Goal: Information Seeking & Learning: Understand process/instructions

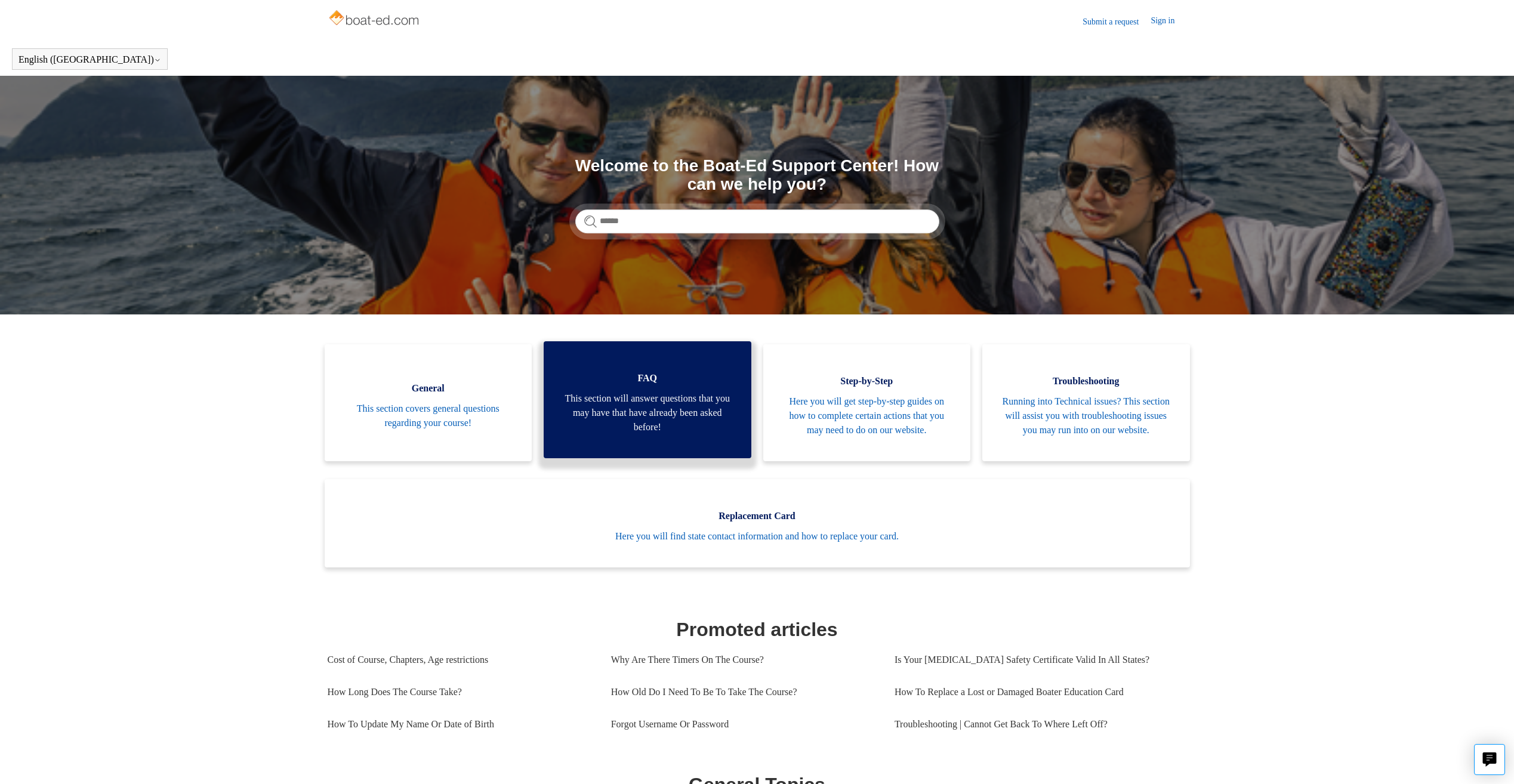
click at [667, 410] on span "This section will answer questions that you may have that have already been ask…" at bounding box center [647, 412] width 172 height 43
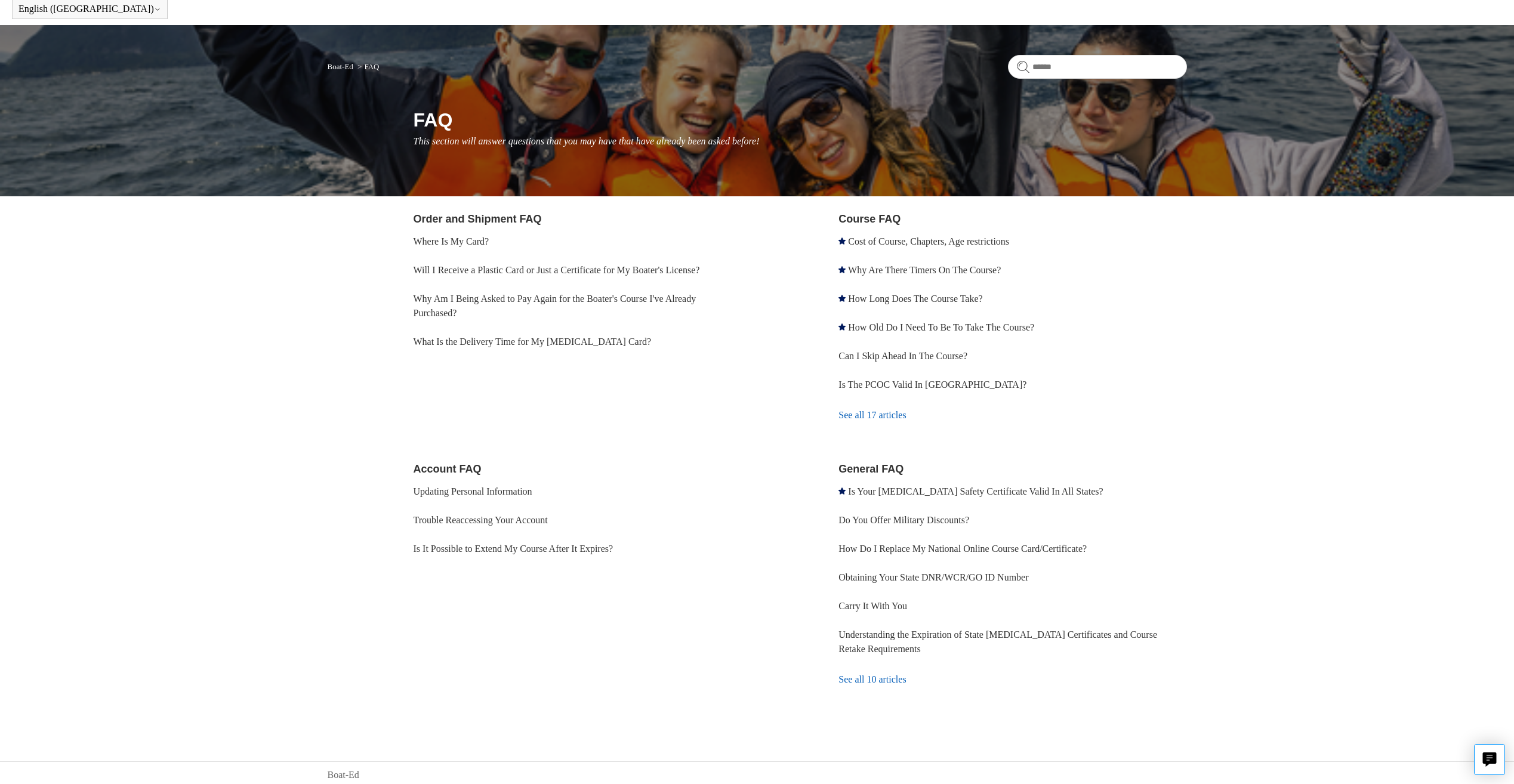
scroll to position [55, 0]
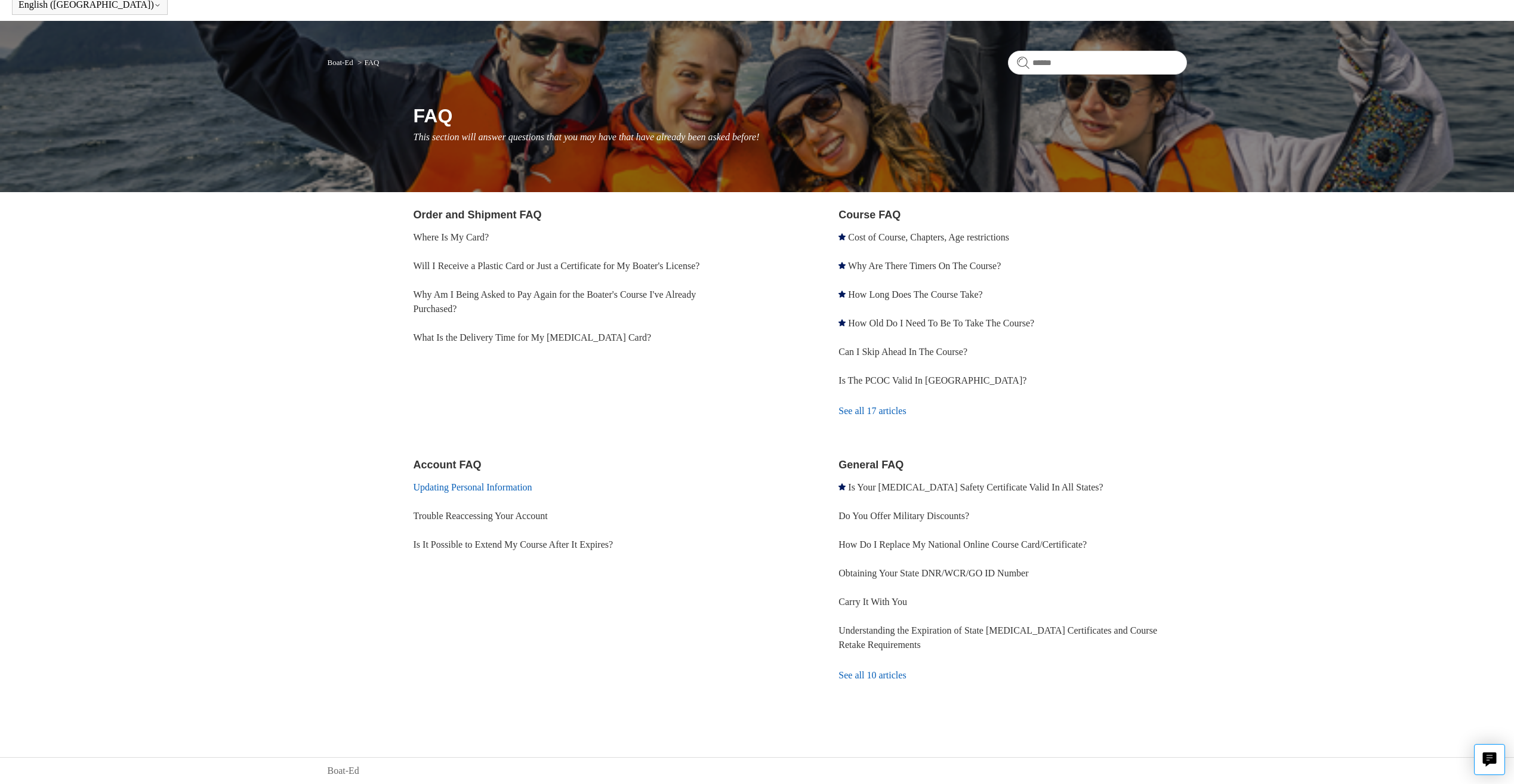
click at [461, 488] on link "Updating Personal Information" at bounding box center [473, 487] width 119 height 10
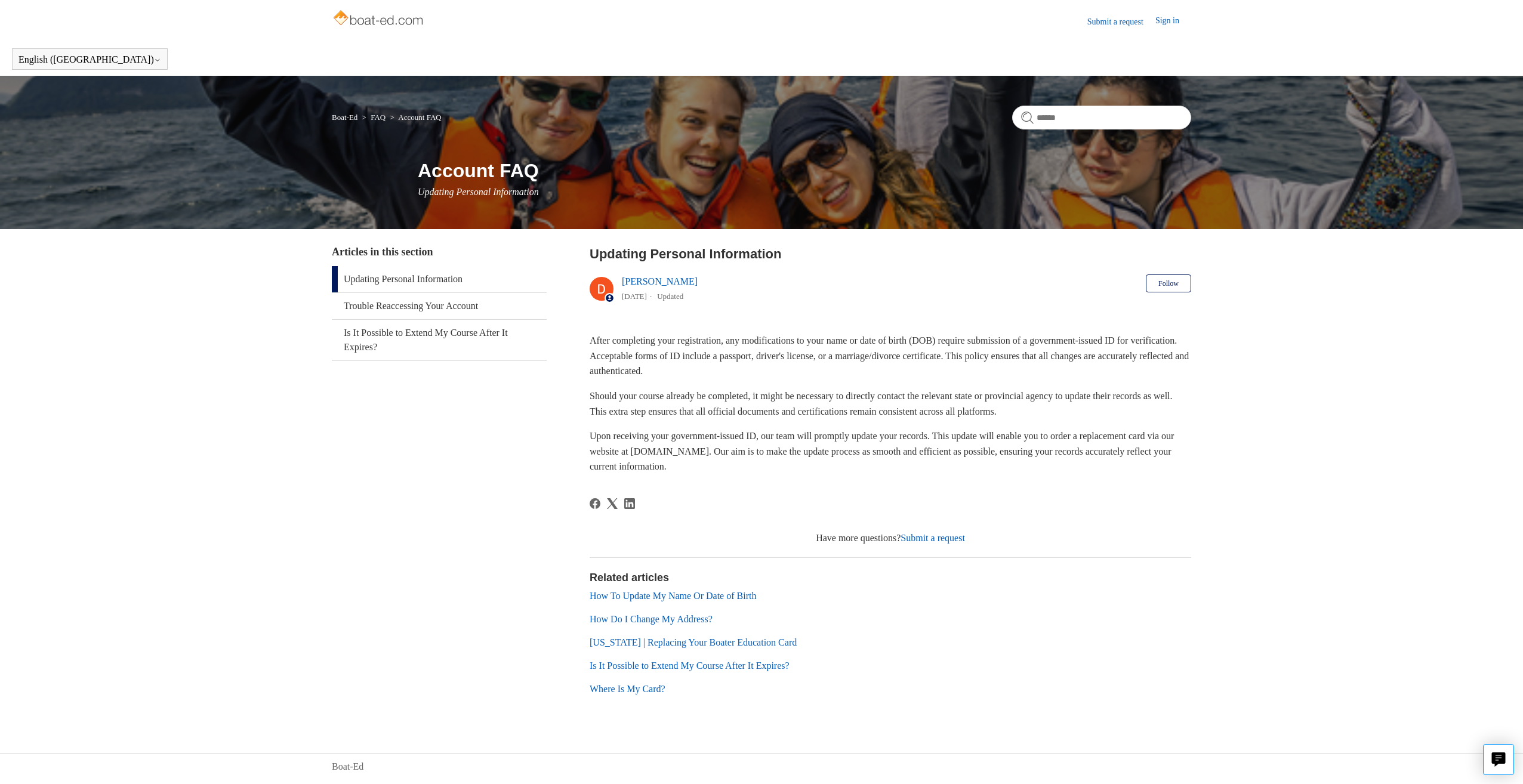
click at [720, 599] on link "How To Update My Name Or Date of Birth" at bounding box center [673, 596] width 167 height 10
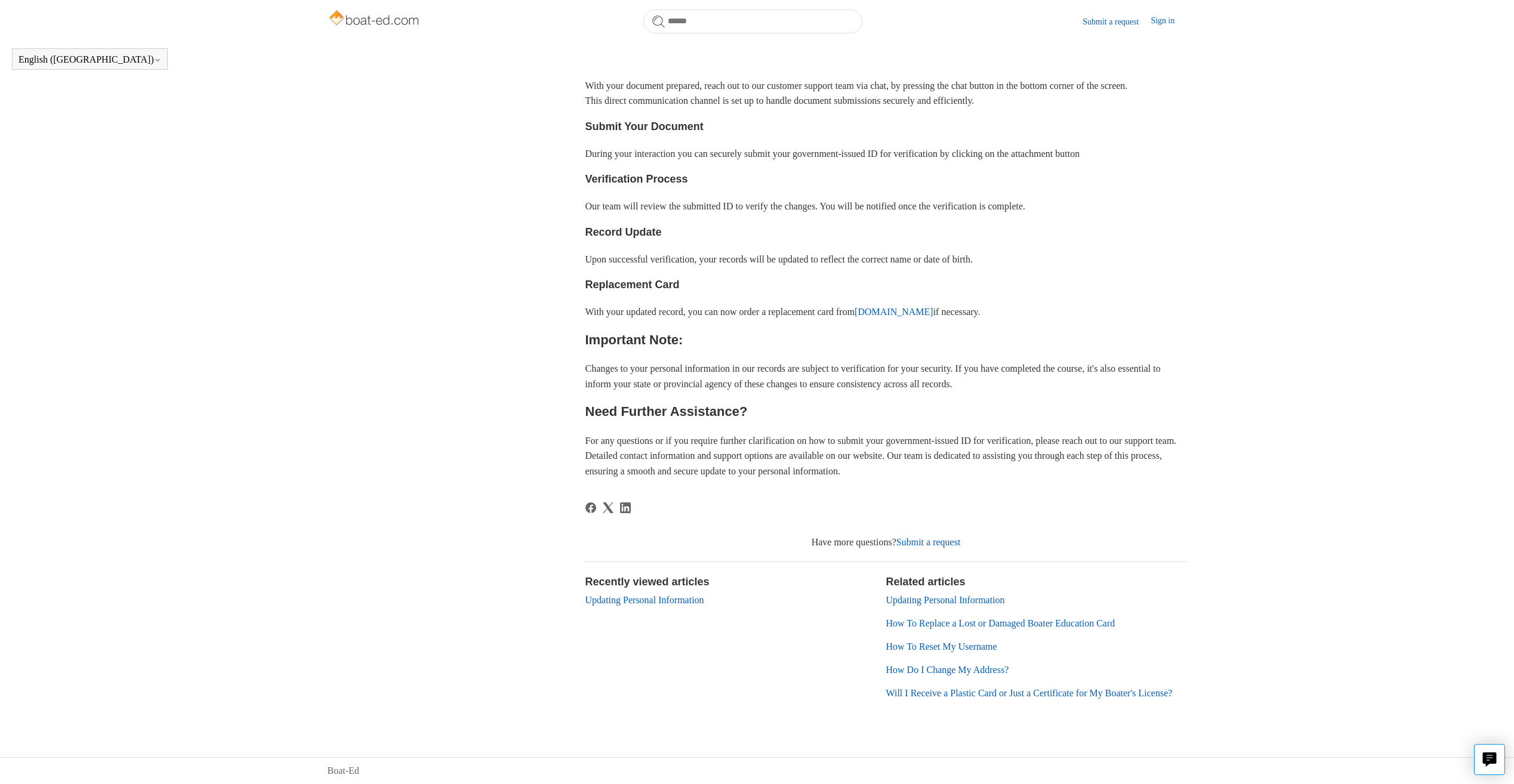
scroll to position [444, 0]
click at [1493, 753] on icon "Live chat" at bounding box center [1490, 758] width 14 height 11
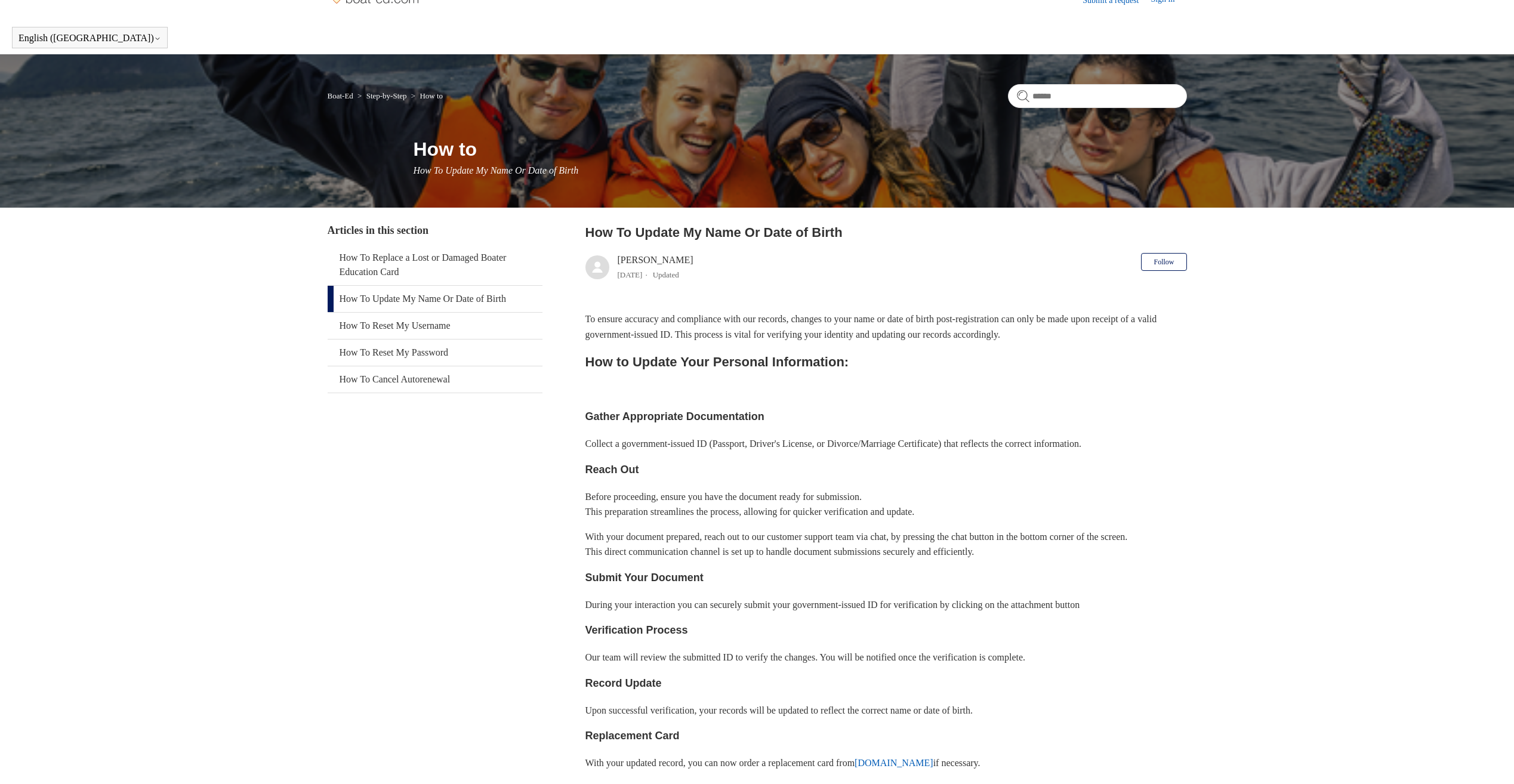
scroll to position [0, 0]
